Goal: Transaction & Acquisition: Subscribe to service/newsletter

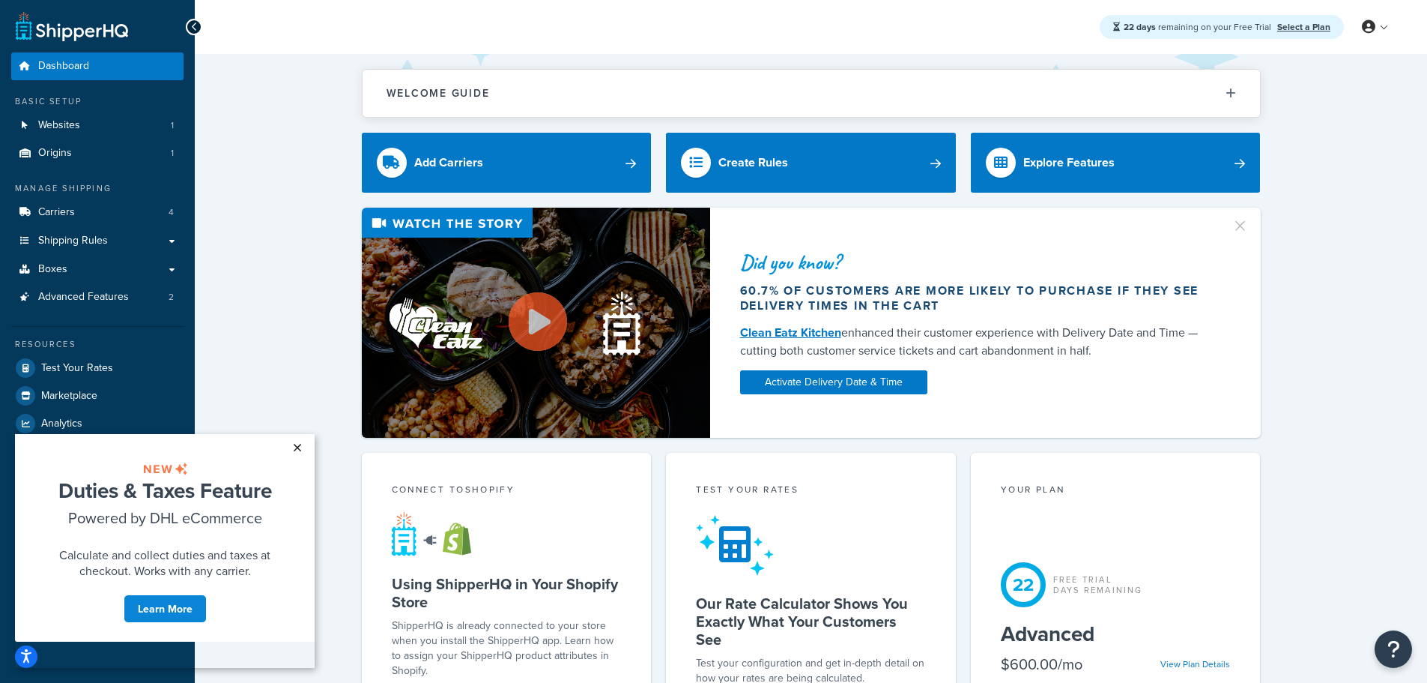
click at [297, 447] on link "×" at bounding box center [297, 447] width 26 height 27
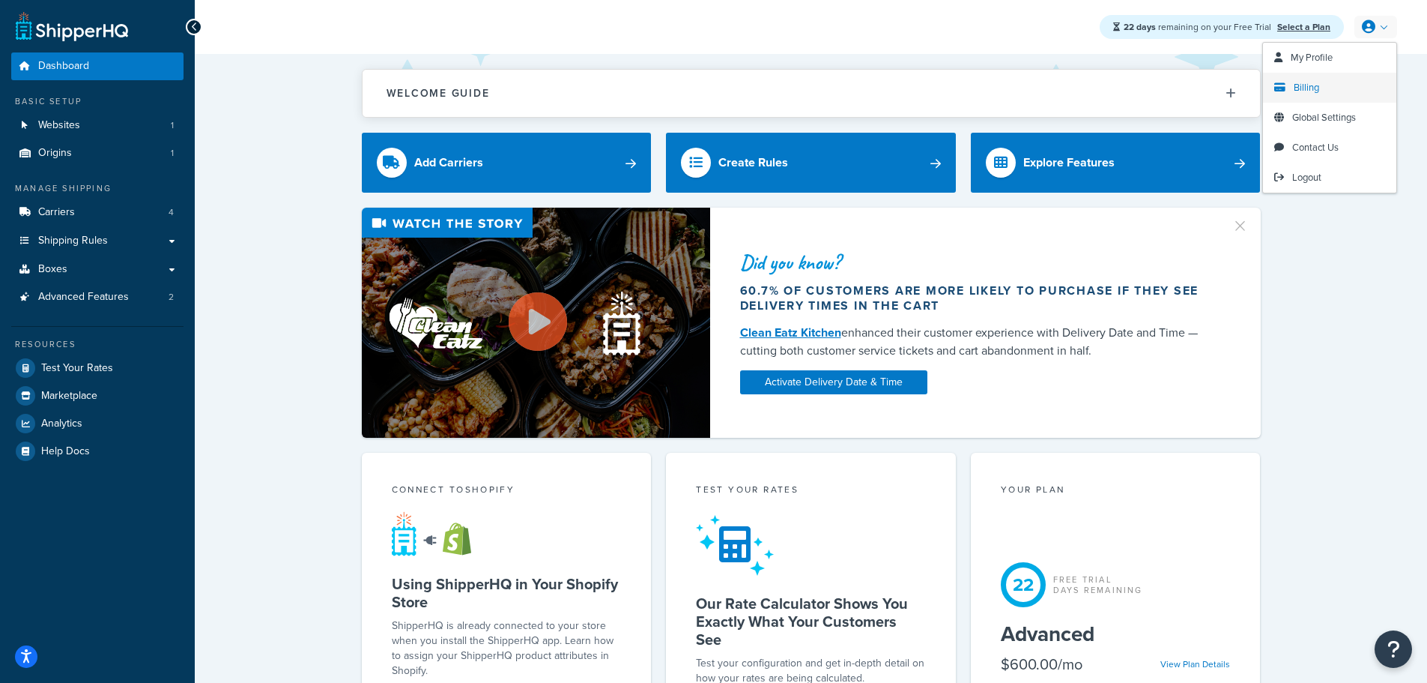
click at [1312, 88] on span "Billing" at bounding box center [1306, 87] width 25 height 14
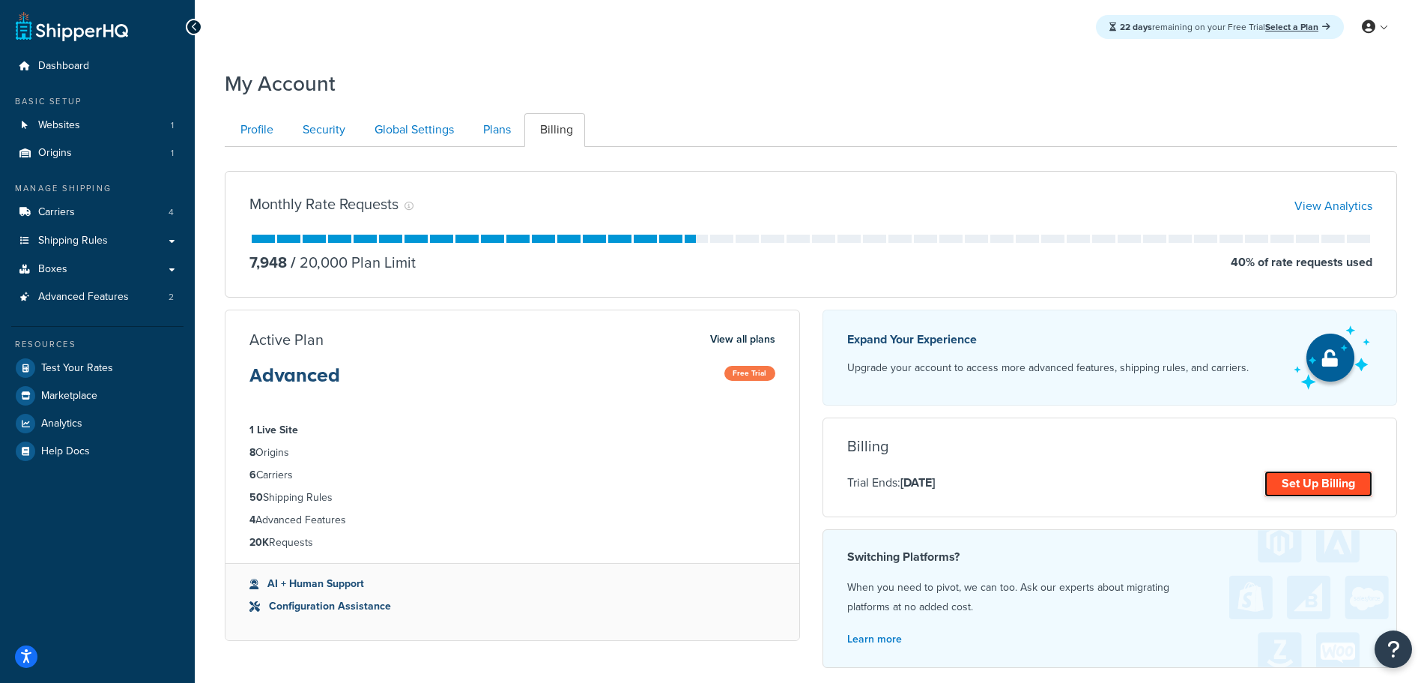
click at [1298, 479] on link "Set Up Billing" at bounding box center [1319, 484] width 108 height 26
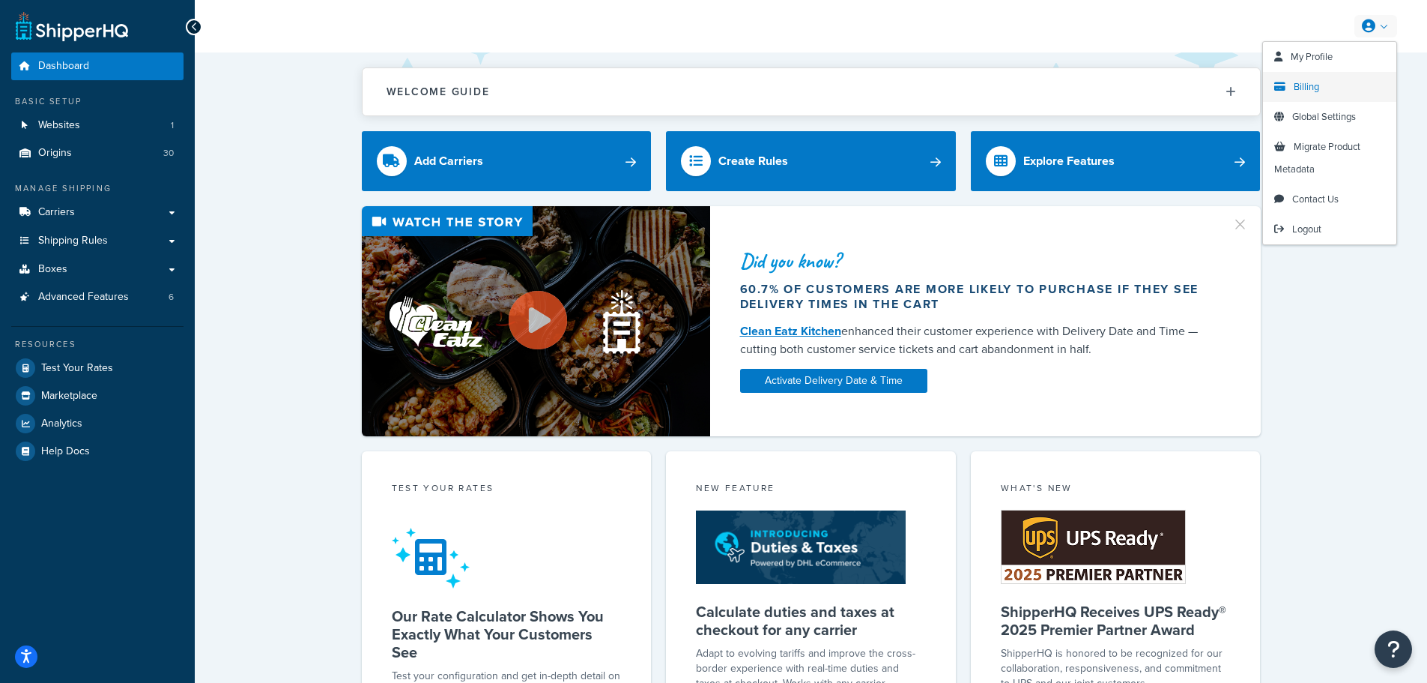
click at [1312, 89] on span "Billing" at bounding box center [1306, 86] width 25 height 14
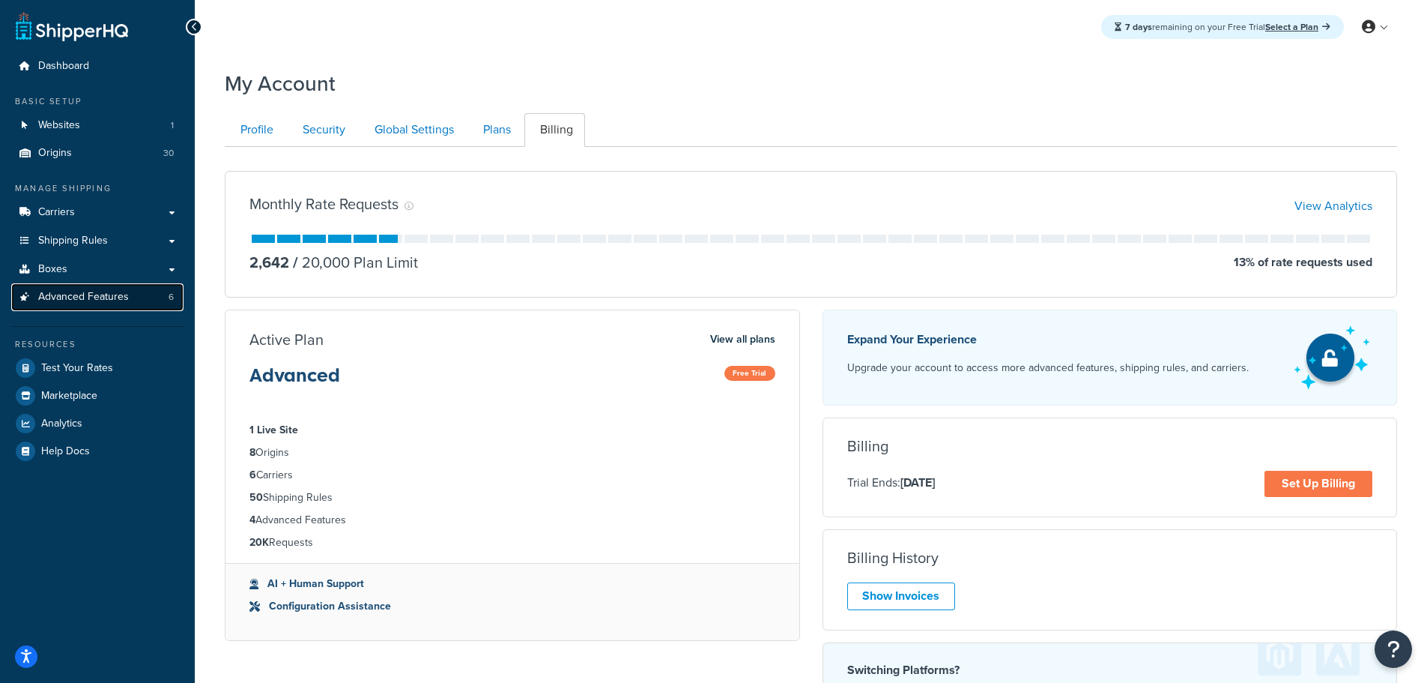
click at [115, 301] on span "Advanced Features" at bounding box center [83, 297] width 91 height 13
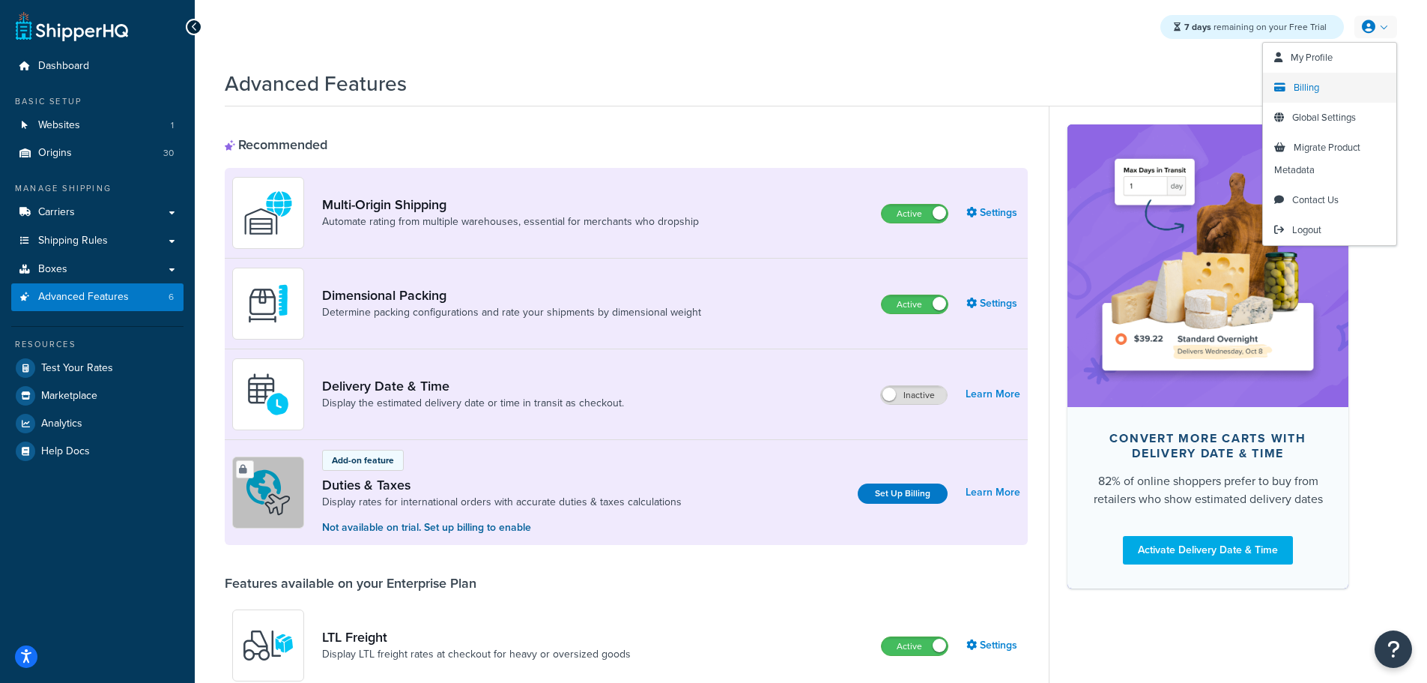
click at [1324, 91] on link "Billing" at bounding box center [1329, 88] width 133 height 30
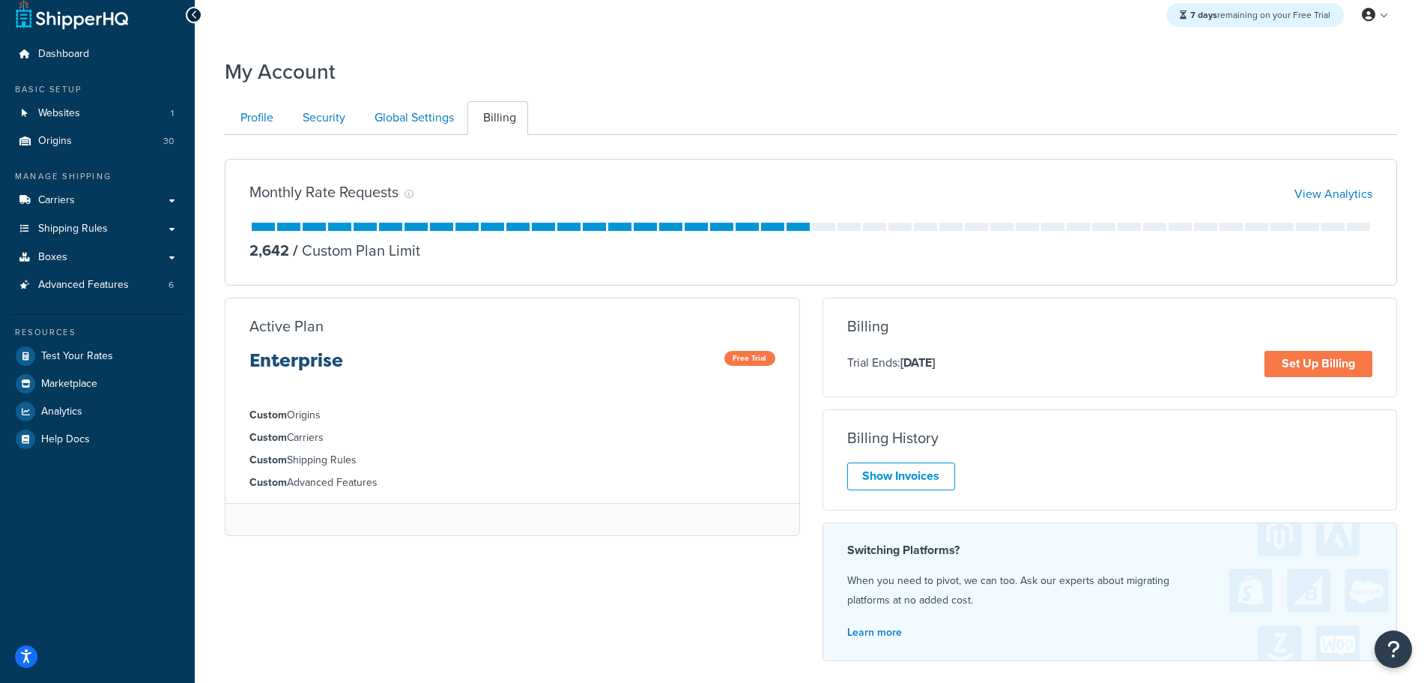
scroll to position [160, 0]
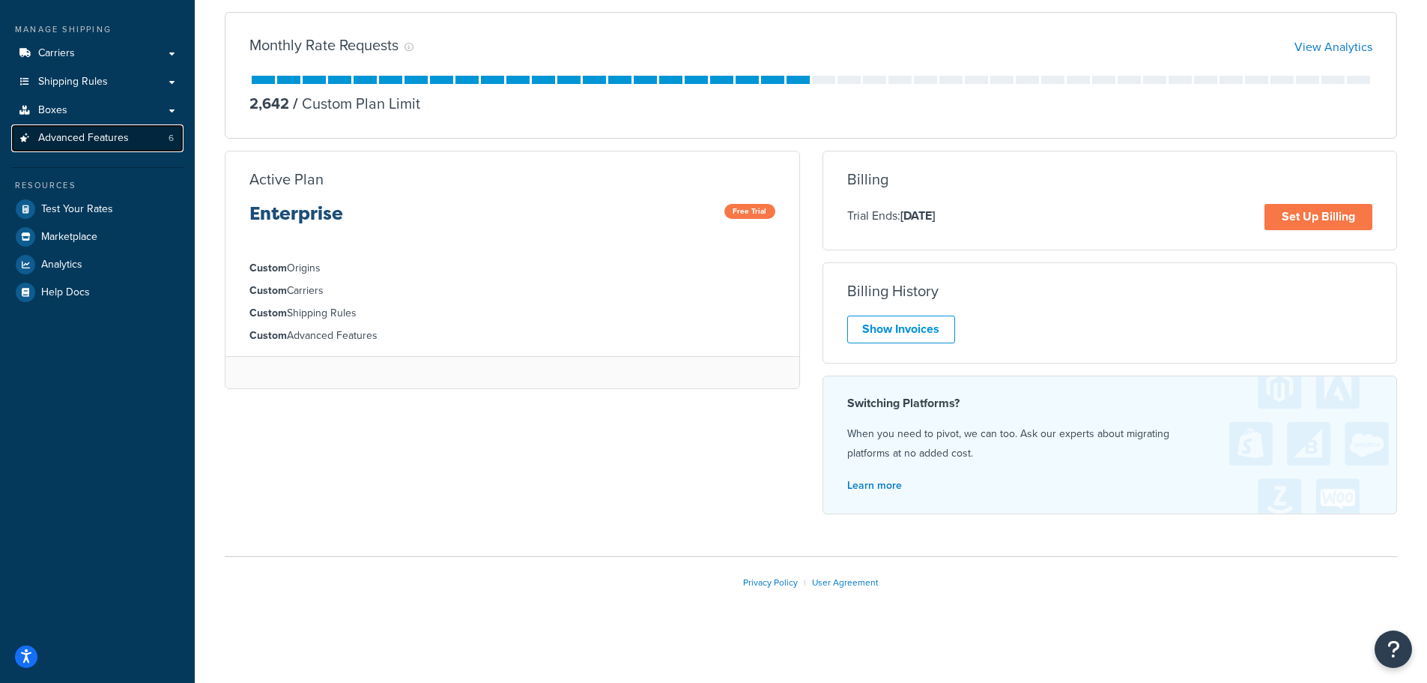
click at [110, 138] on span "Advanced Features" at bounding box center [83, 138] width 91 height 13
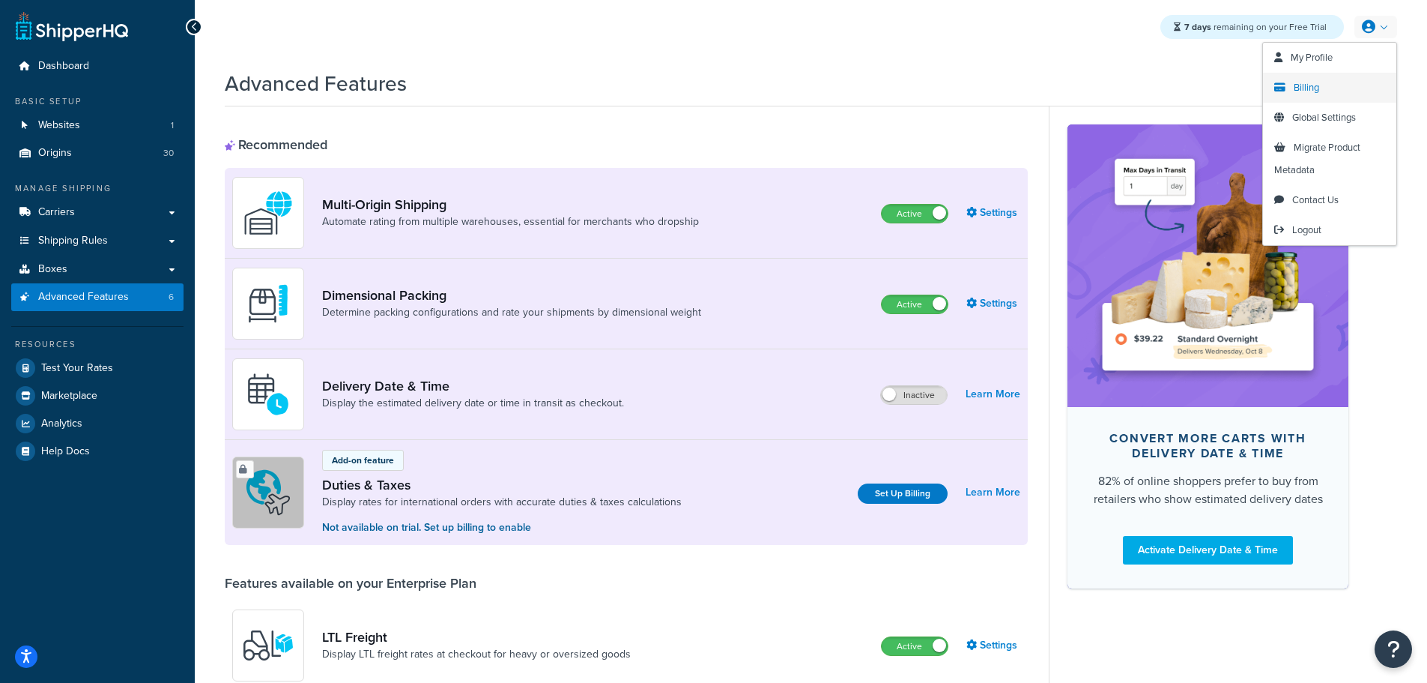
click at [1313, 88] on span "Billing" at bounding box center [1306, 87] width 25 height 14
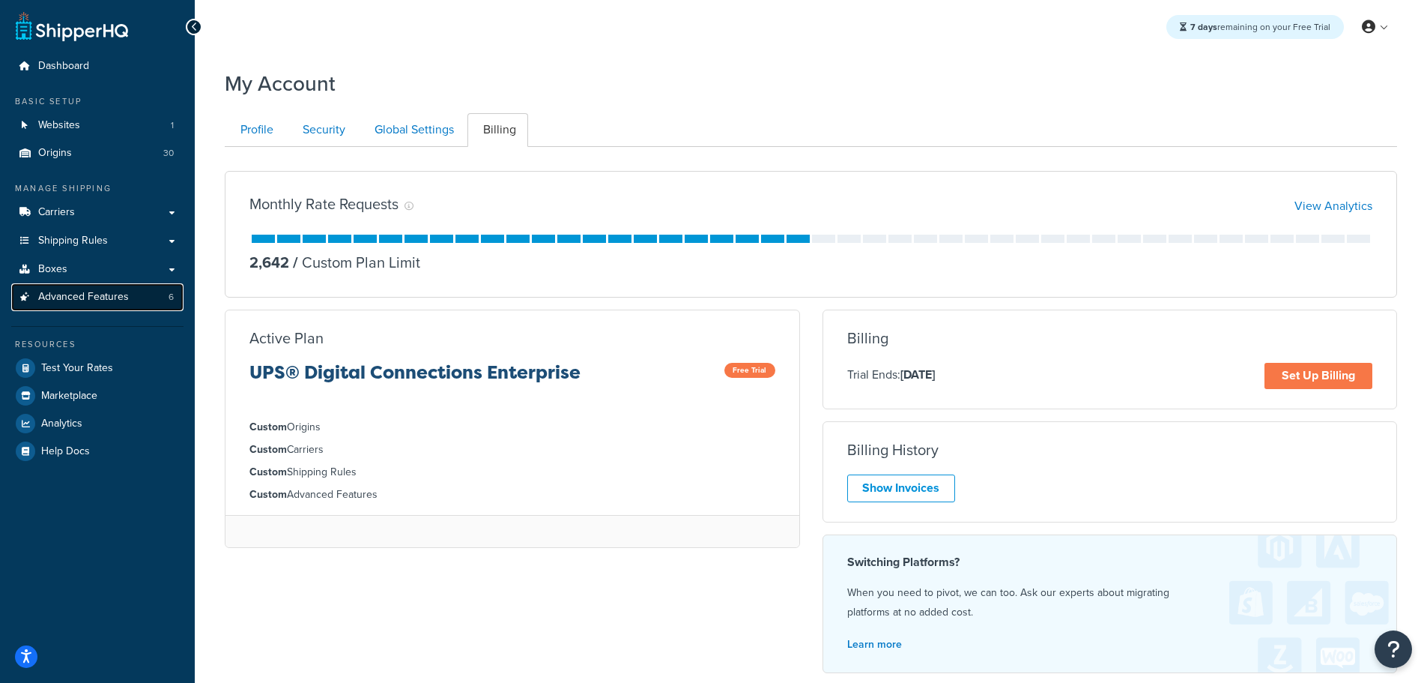
click at [124, 300] on span "Advanced Features" at bounding box center [83, 297] width 91 height 13
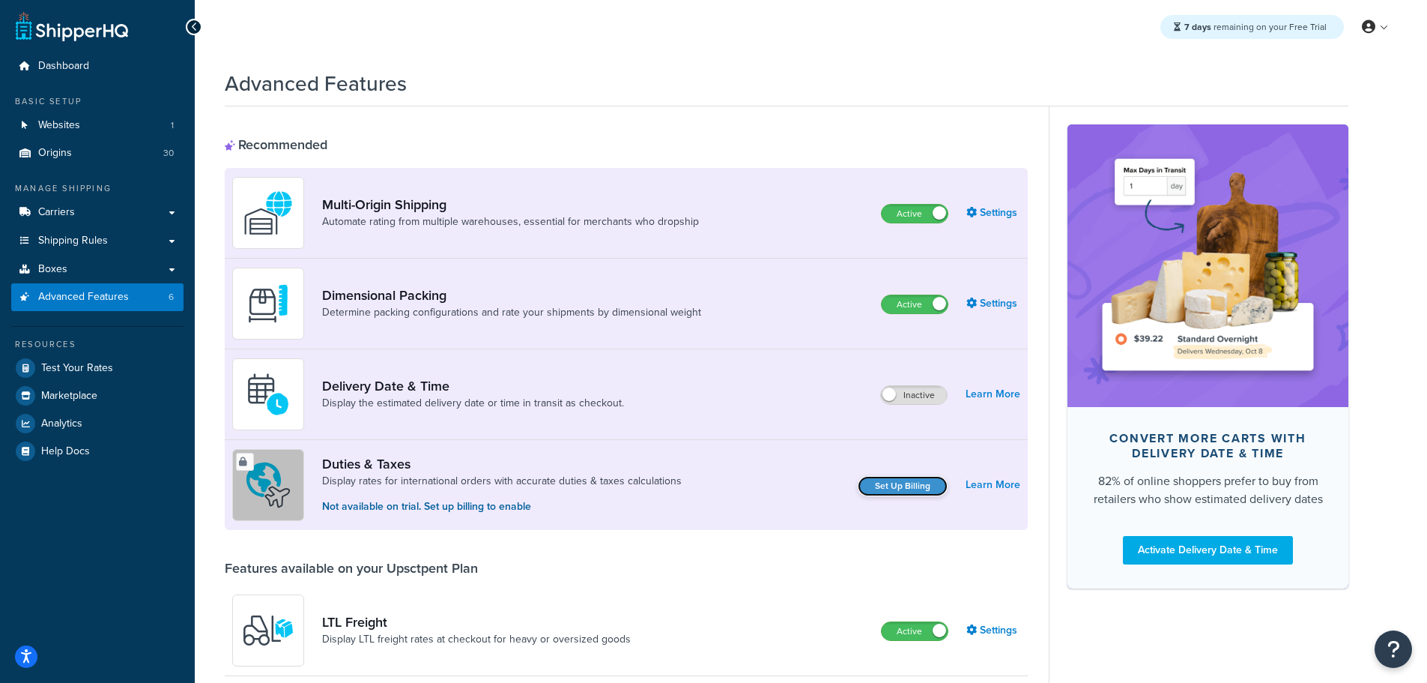
click at [895, 487] on link "Set Up Billing" at bounding box center [903, 486] width 90 height 20
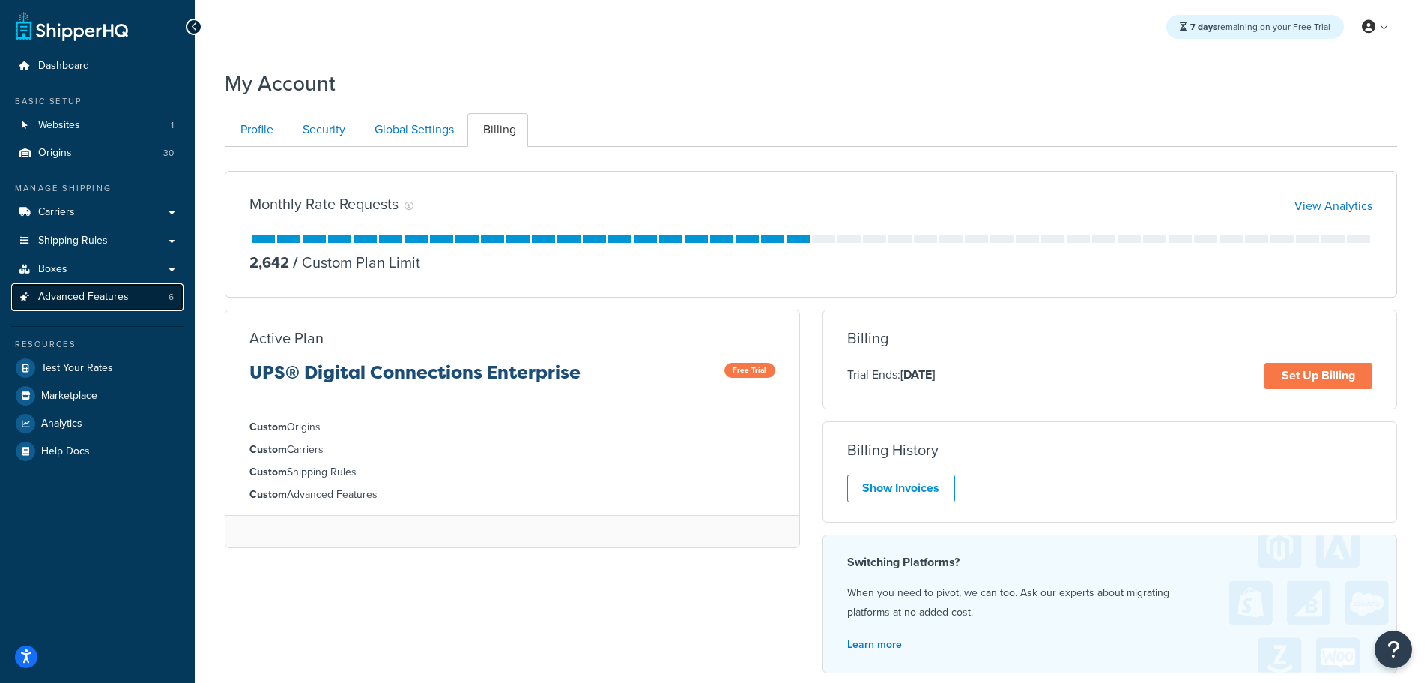
click at [124, 297] on span "Advanced Features" at bounding box center [83, 297] width 91 height 13
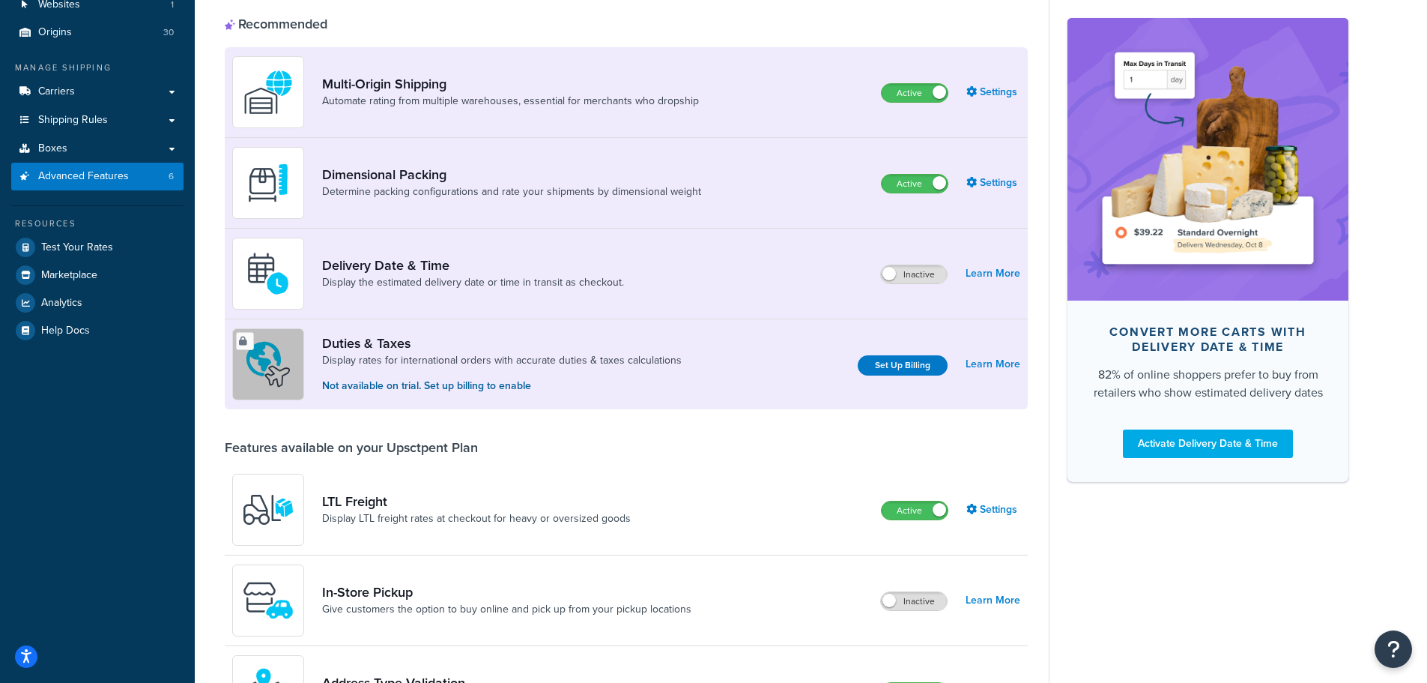
scroll to position [175, 0]
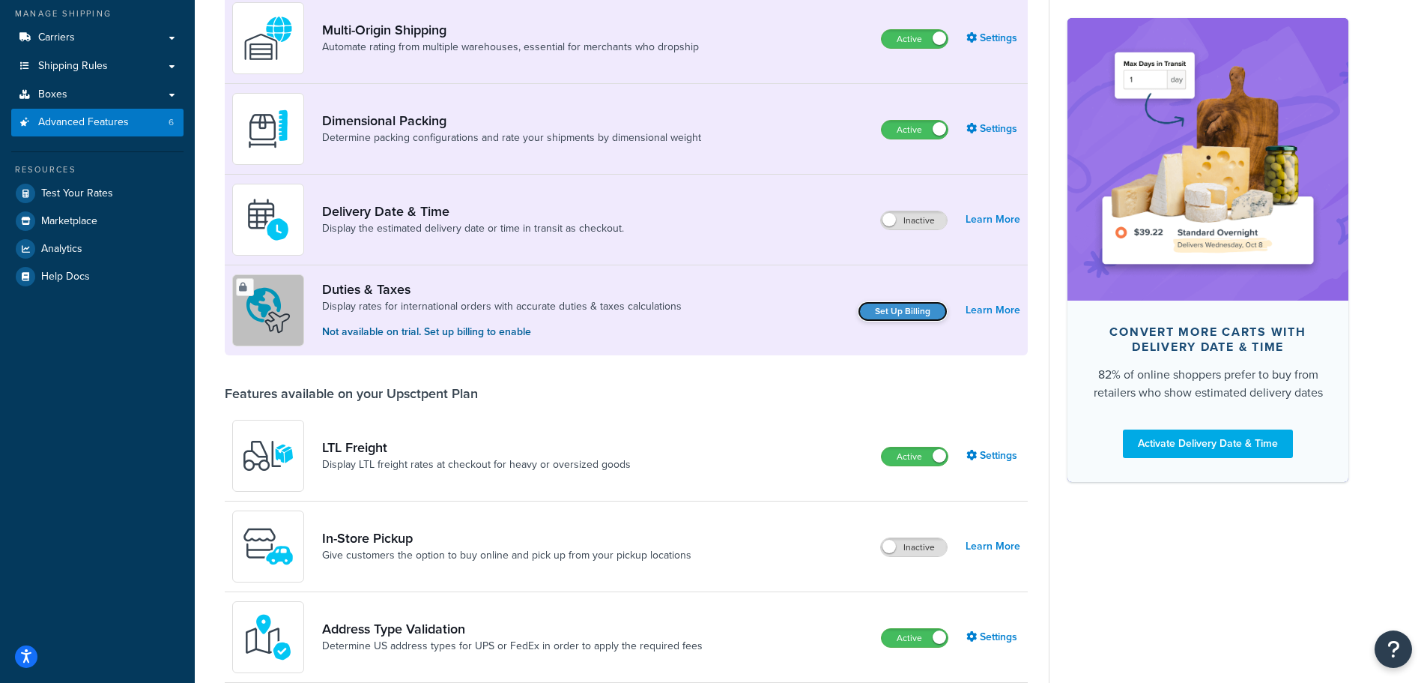
click at [907, 305] on link "Set Up Billing" at bounding box center [903, 311] width 90 height 20
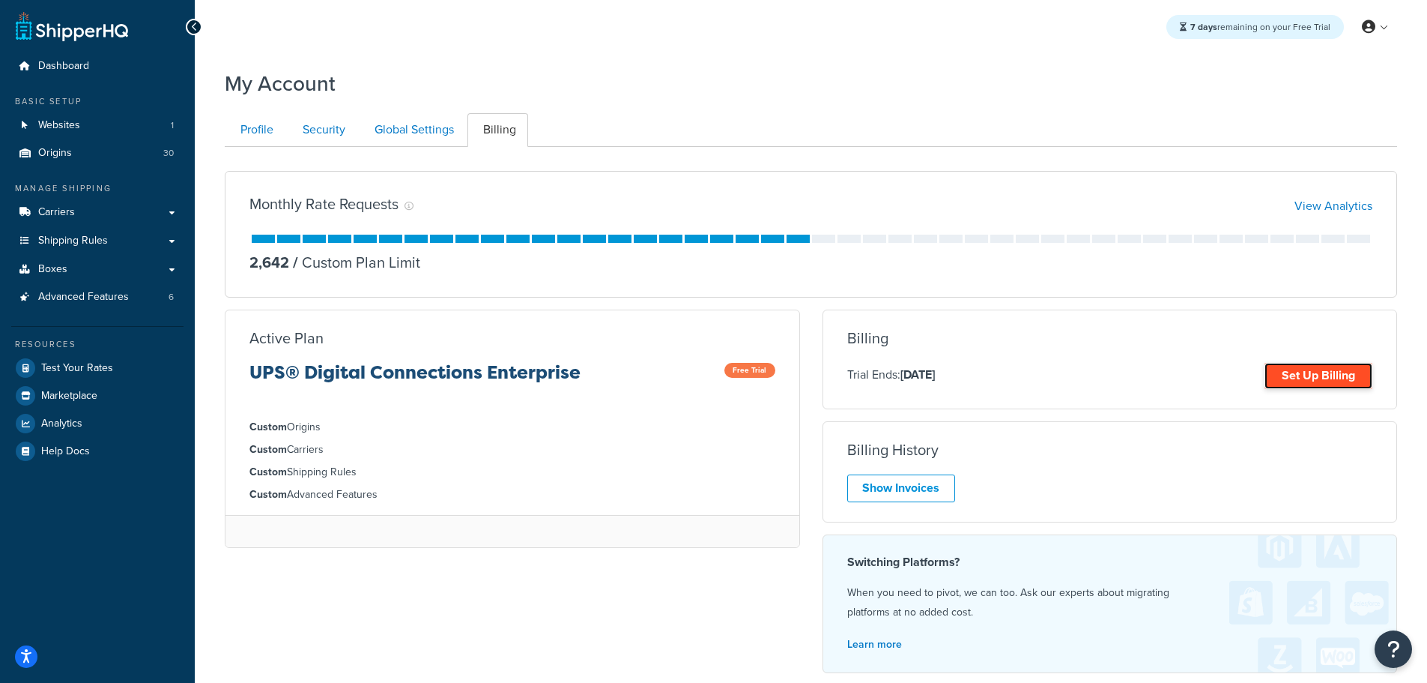
click at [1294, 376] on link "Set Up Billing" at bounding box center [1319, 376] width 108 height 26
click at [1299, 374] on link "Set Up Billing" at bounding box center [1319, 376] width 108 height 26
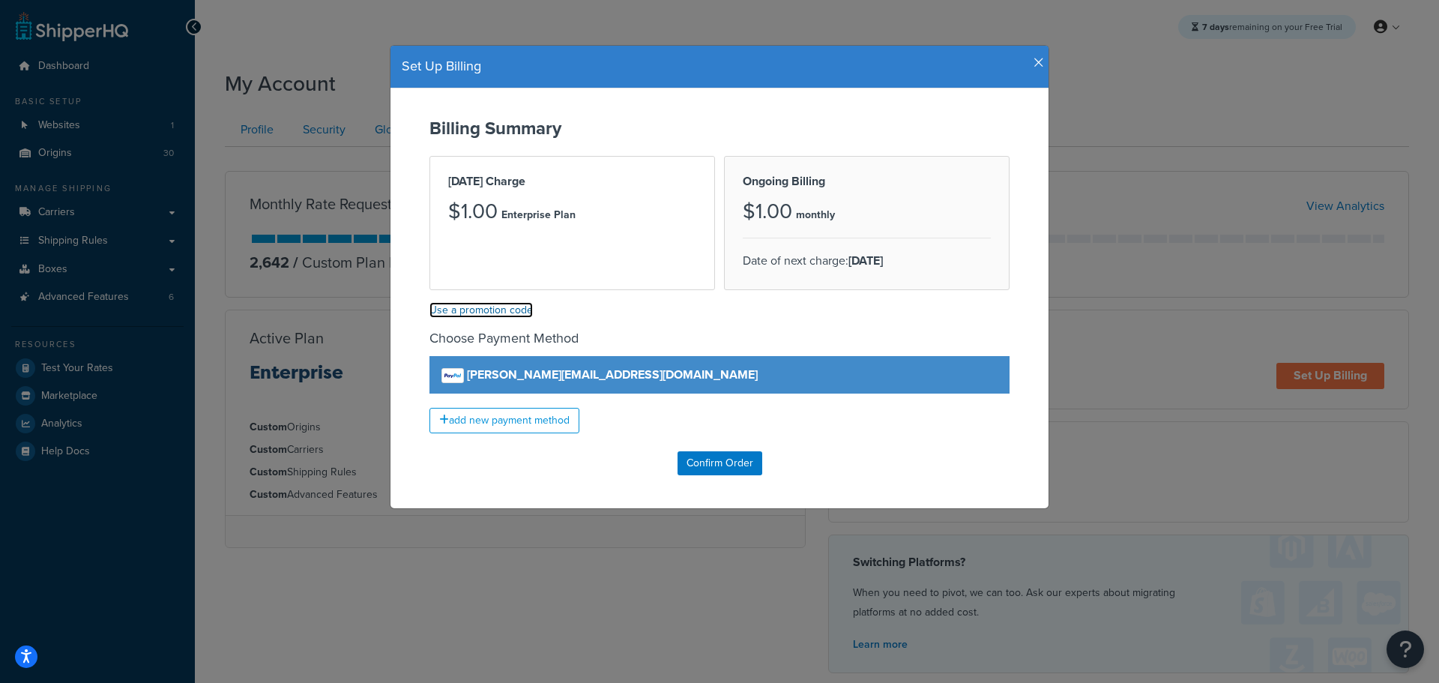
drag, startPoint x: 494, startPoint y: 311, endPoint x: 505, endPoint y: 311, distance: 11.2
click at [494, 311] on link "Use a promotion code" at bounding box center [480, 310] width 103 height 16
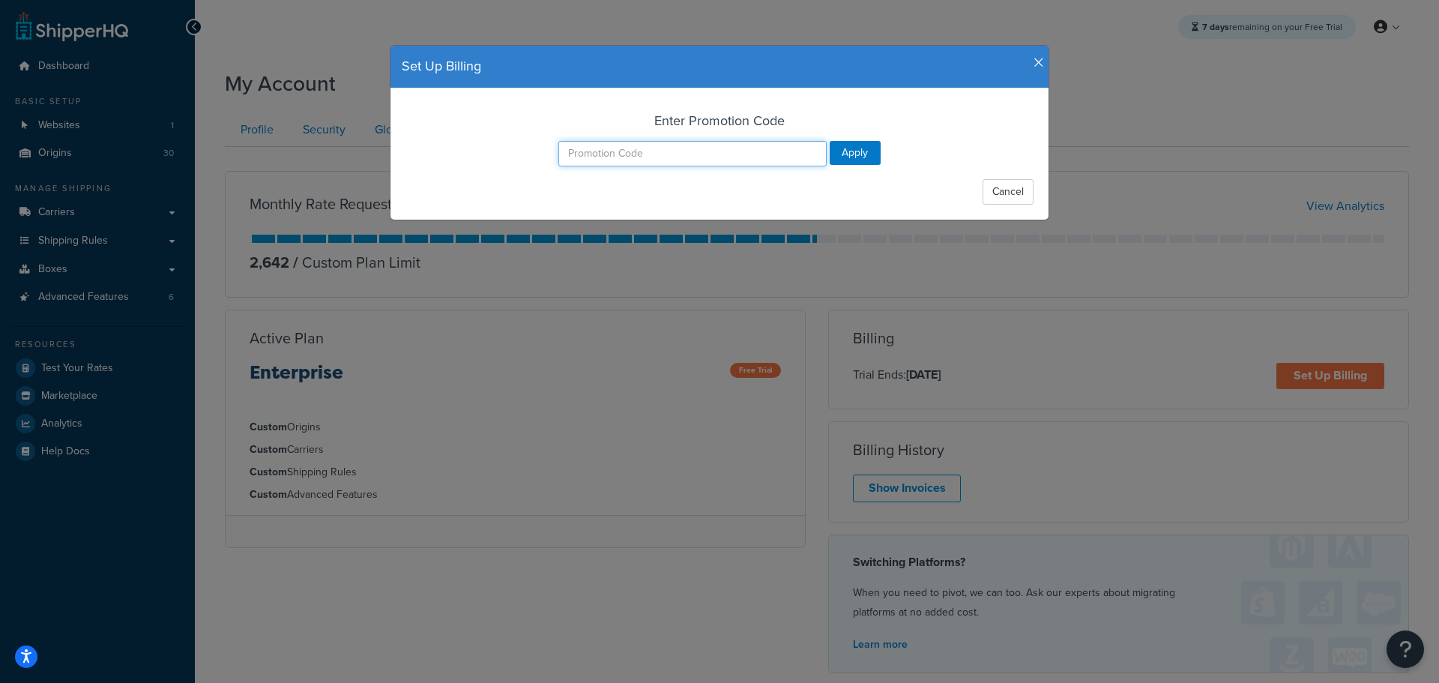
click at [653, 157] on input "text" at bounding box center [692, 153] width 268 height 25
paste input "shq_coupon"
type input "shq_coupon"
click at [835, 143] on input "Apply" at bounding box center [854, 153] width 51 height 24
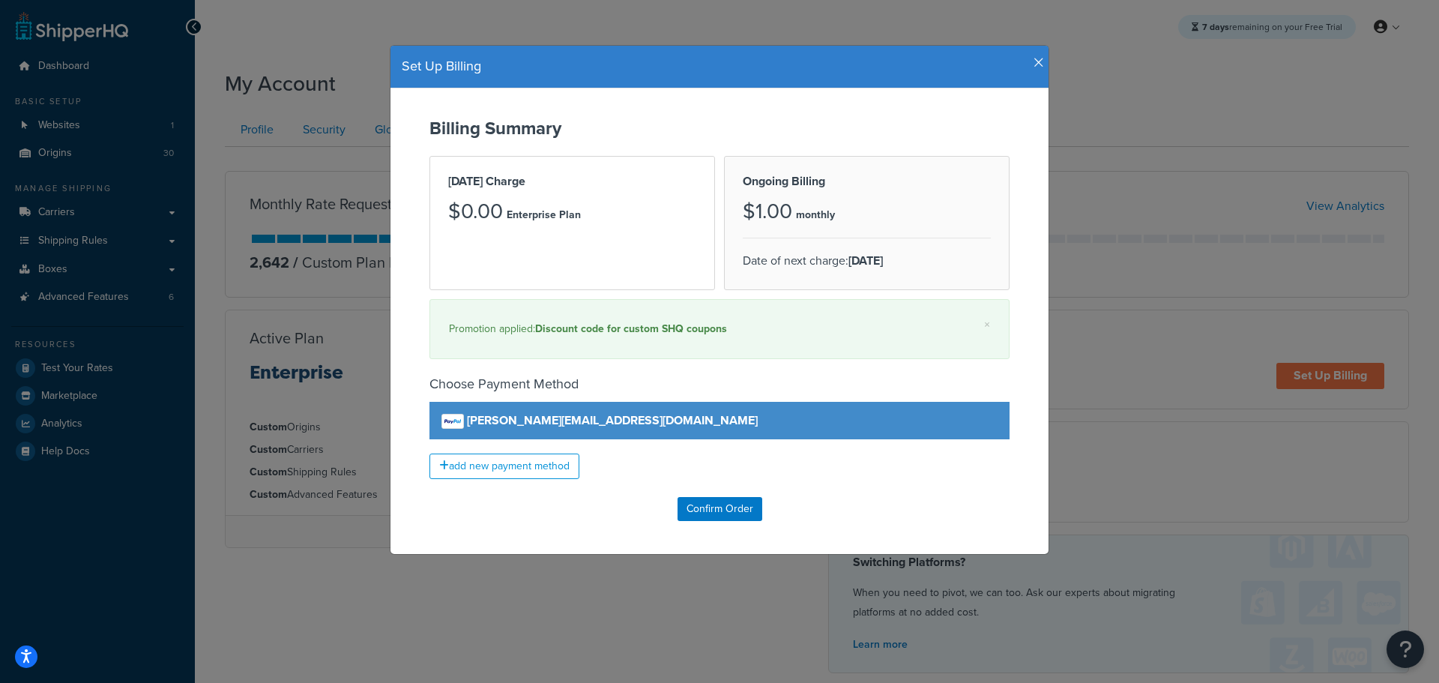
drag, startPoint x: 1027, startPoint y: 58, endPoint x: 972, endPoint y: 49, distance: 56.2
click at [1033, 58] on icon "button" at bounding box center [1038, 62] width 10 height 13
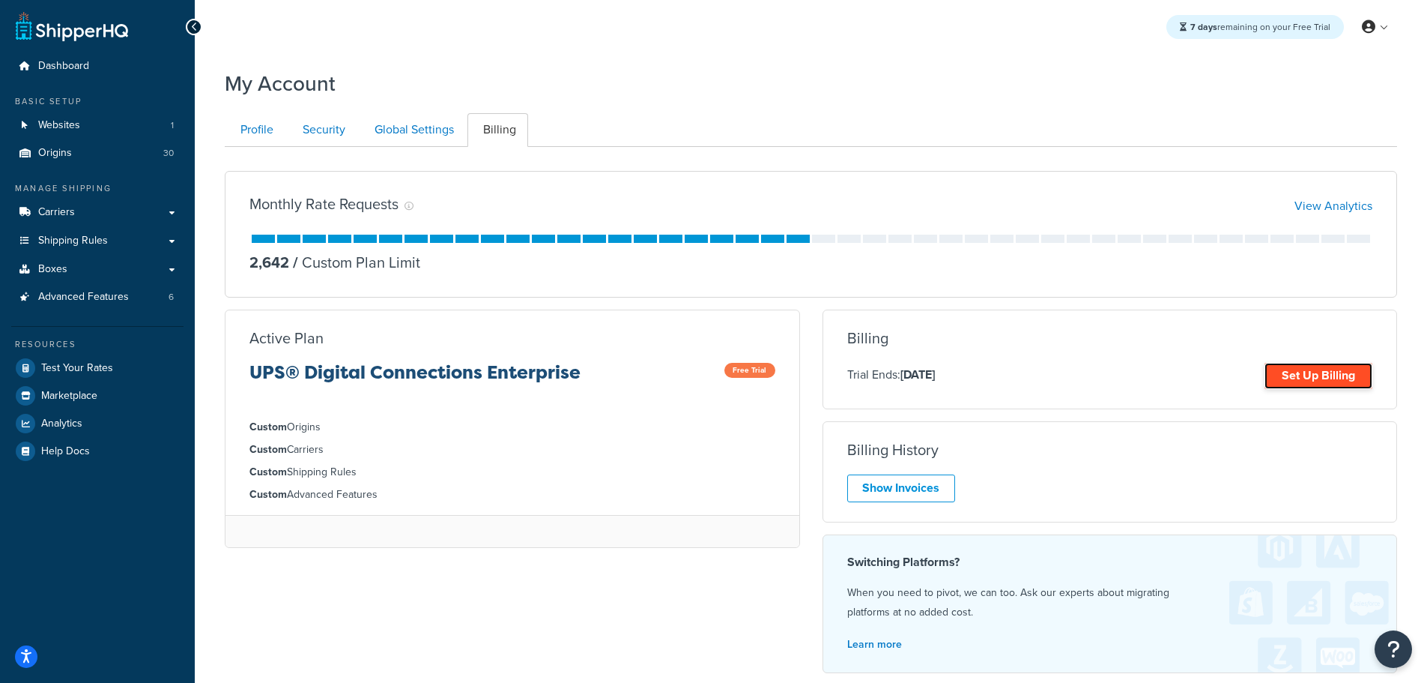
click at [1303, 369] on link "Set Up Billing" at bounding box center [1319, 376] width 108 height 26
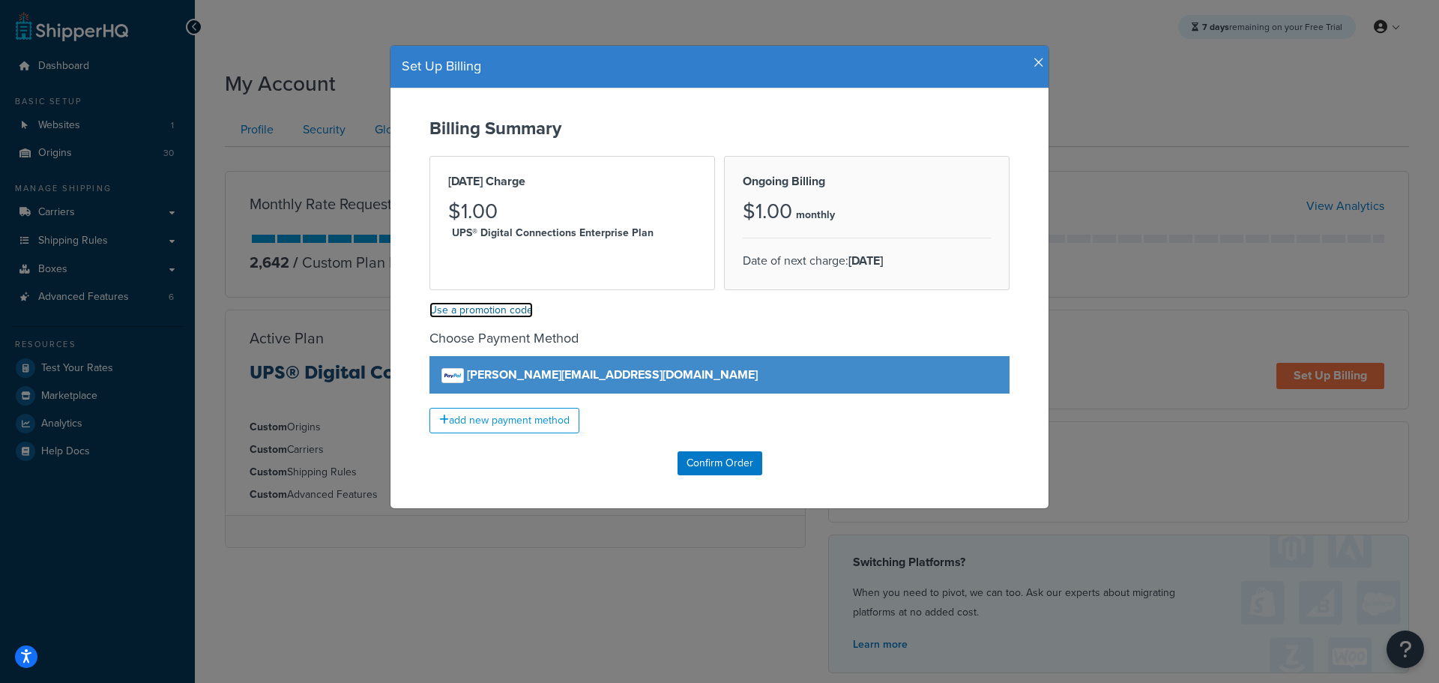
click at [497, 314] on link "Use a promotion code" at bounding box center [480, 310] width 103 height 16
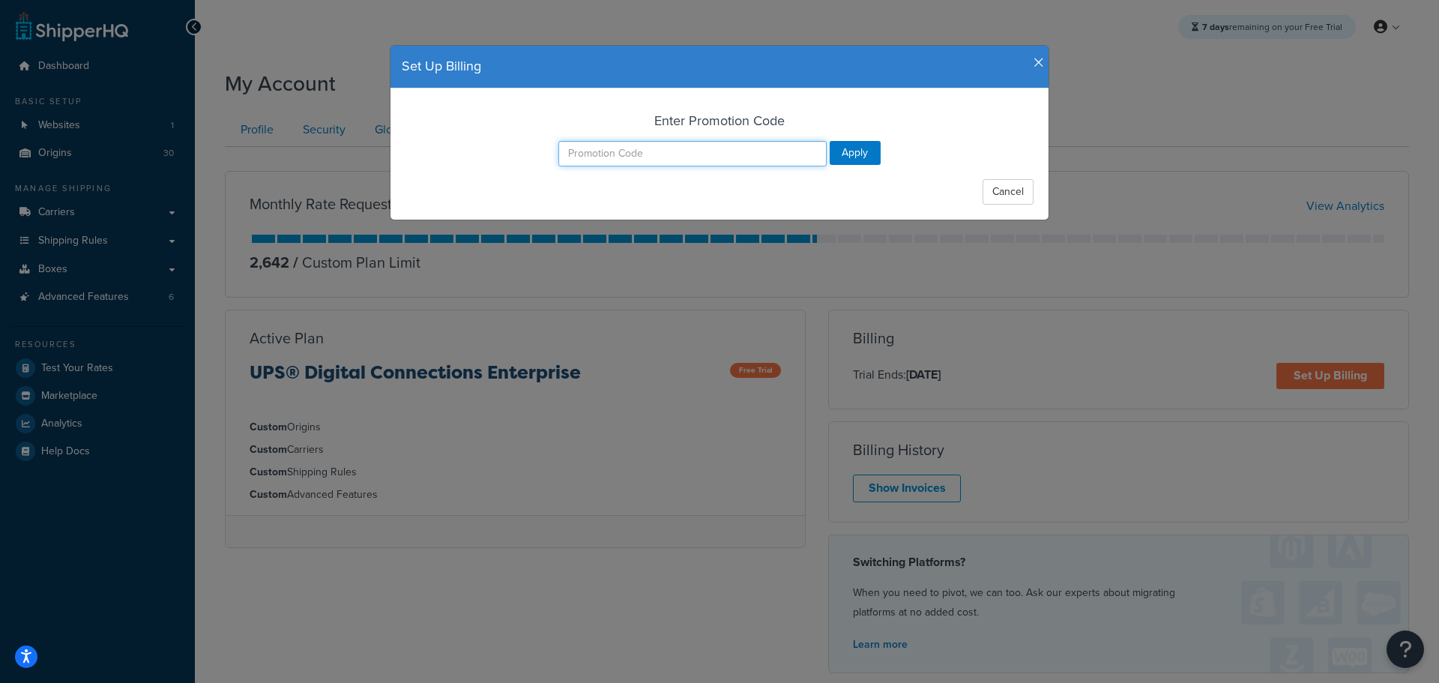
click at [641, 150] on input "text" at bounding box center [692, 153] width 268 height 25
paste input "sales_tax_discount"
type input "sales_tax_discount"
click at [844, 150] on input "Apply" at bounding box center [854, 153] width 51 height 24
